Goal: Task Accomplishment & Management: Complete application form

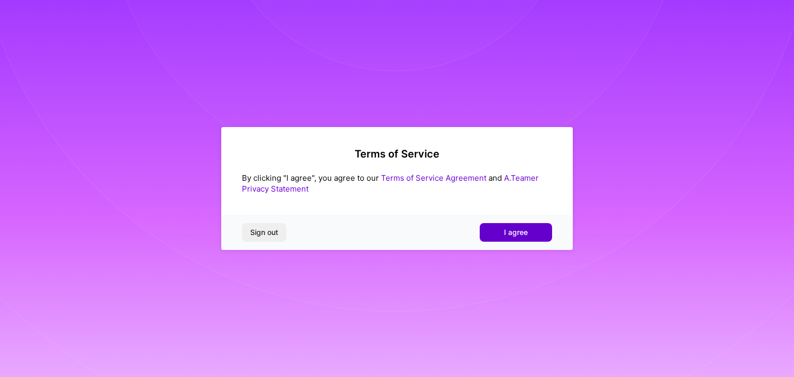
click at [521, 231] on span "I agree" at bounding box center [516, 233] width 24 height 10
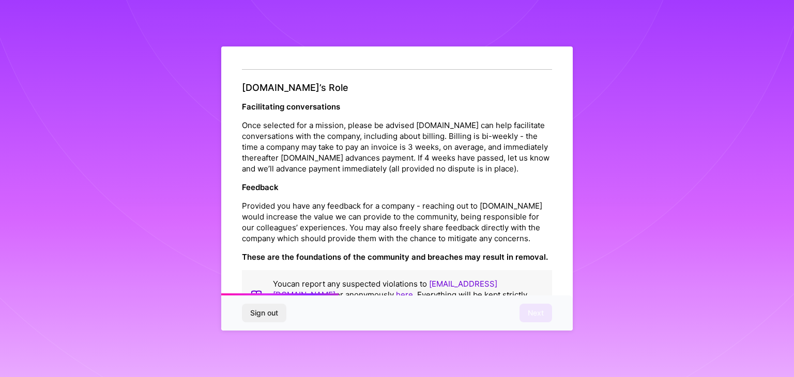
scroll to position [1181, 0]
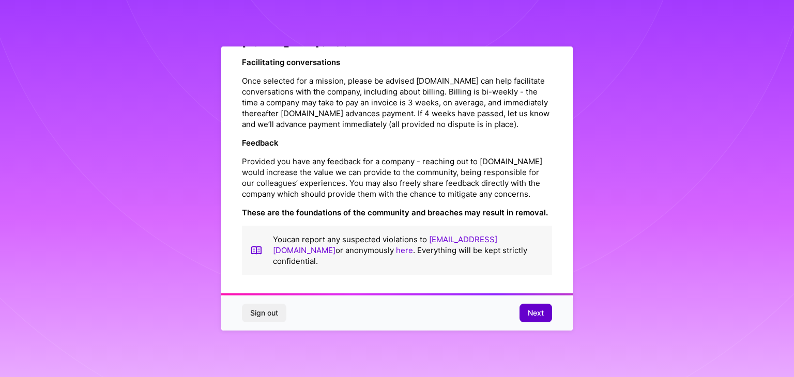
click at [535, 312] on span "Next" at bounding box center [536, 313] width 16 height 10
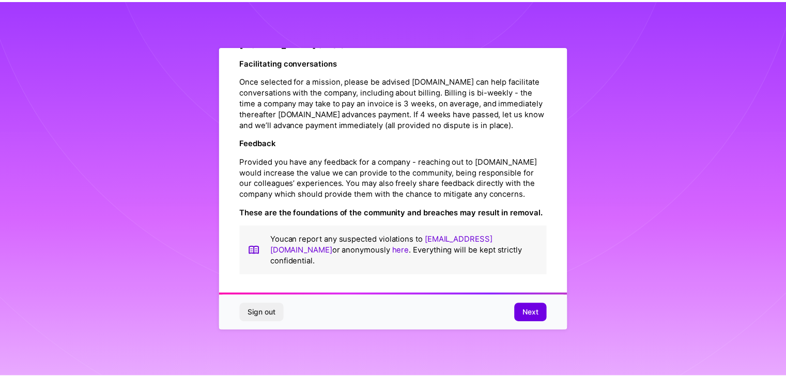
scroll to position [0, 0]
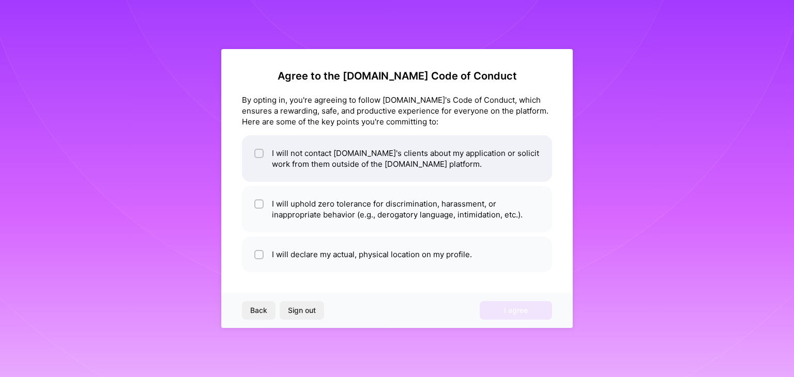
click at [362, 164] on li "I will not contact [DOMAIN_NAME]'s clients about my application or solicit work…" at bounding box center [397, 158] width 310 height 47
checkbox input "true"
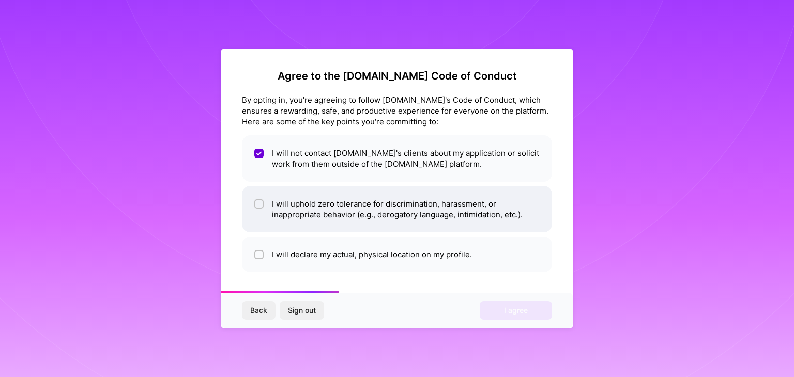
click at [366, 205] on li "I will uphold zero tolerance for discrimination, harassment, or inappropriate b…" at bounding box center [397, 209] width 310 height 47
checkbox input "true"
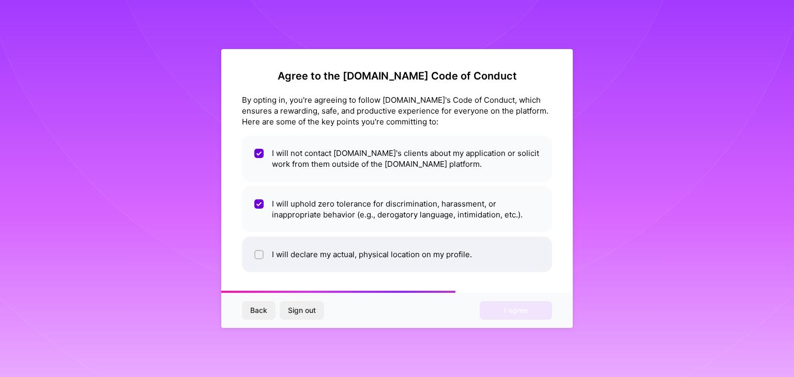
click at [361, 264] on li "I will declare my actual, physical location on my profile." at bounding box center [397, 255] width 310 height 36
checkbox input "true"
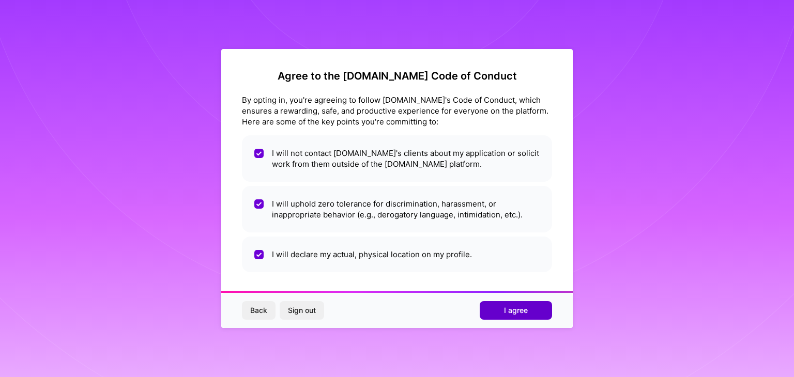
click at [507, 315] on span "I agree" at bounding box center [516, 311] width 24 height 10
